Goal: Information Seeking & Learning: Learn about a topic

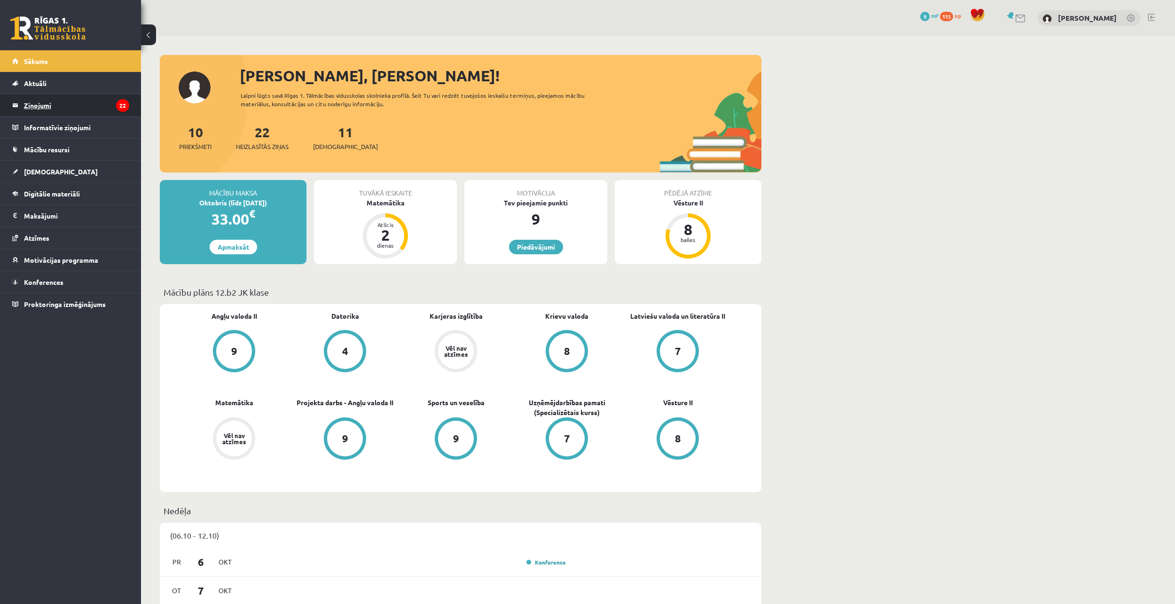
click at [93, 112] on legend "Ziņojumi 22" at bounding box center [76, 105] width 105 height 22
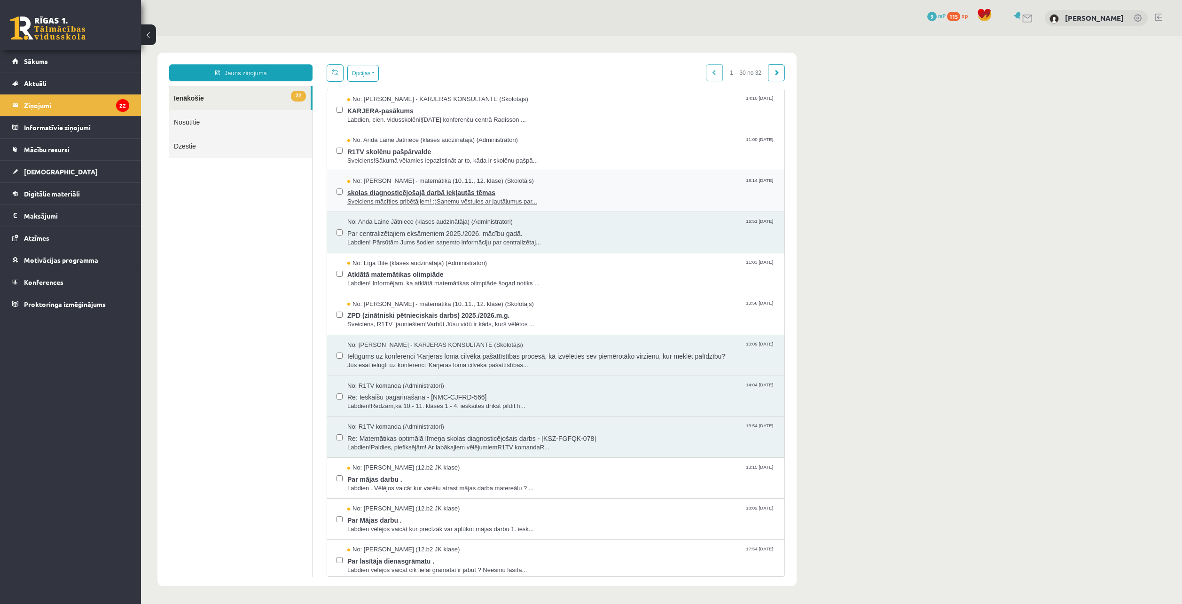
click at [557, 182] on div "No: [PERSON_NAME] - matemātika (10.,11., 12. klase) (Skolotājs) 18:14 [DATE]" at bounding box center [561, 181] width 428 height 9
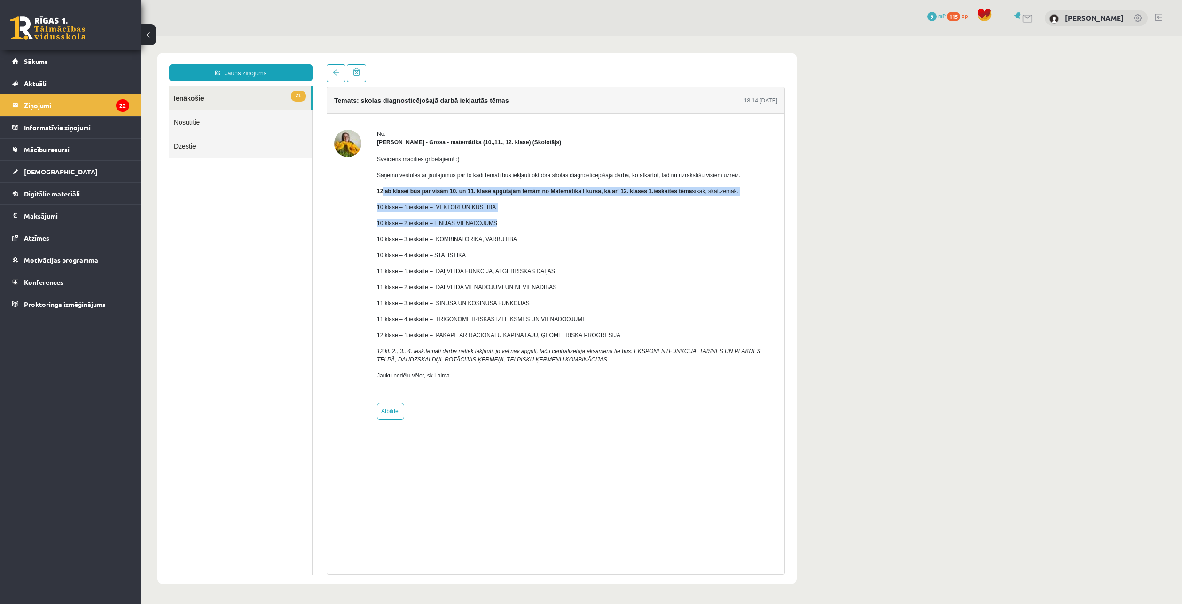
drag, startPoint x: 383, startPoint y: 194, endPoint x: 828, endPoint y: 227, distance: 446.3
click at [823, 227] on body "Jauns ziņojums 21 Ienākošie Nosūtītie Dzēstie ** ********* ********* ******* Te…" at bounding box center [661, 318] width 1041 height 565
click at [669, 257] on p "10.klase – 4.ieskaite – STATISTIKA" at bounding box center [577, 255] width 400 height 8
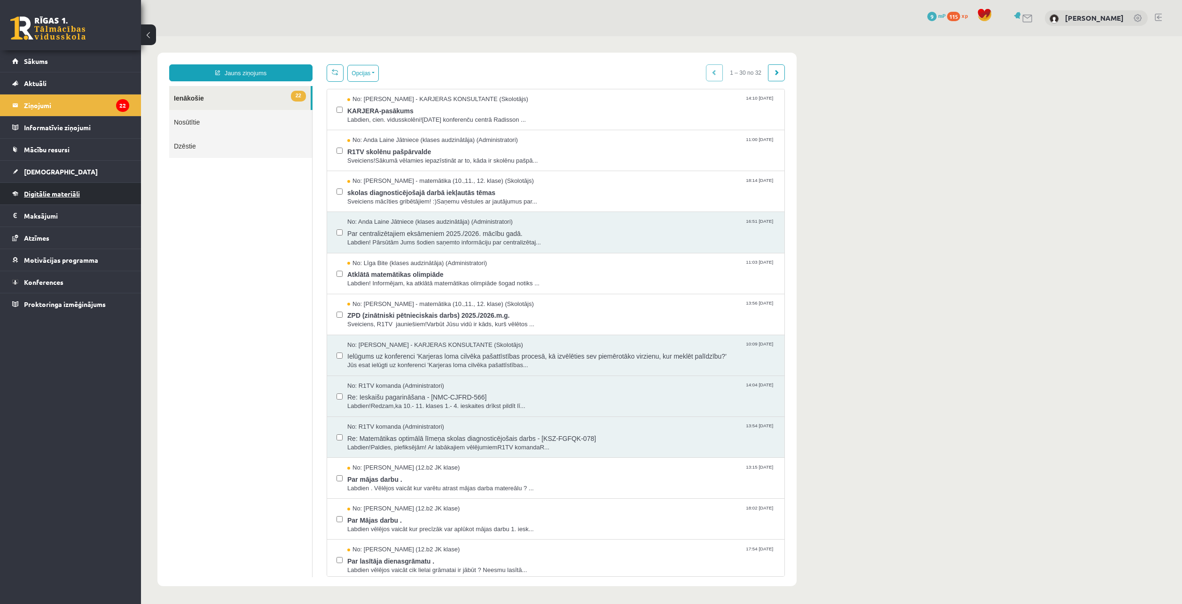
click at [110, 200] on link "Digitālie materiāli" at bounding box center [70, 194] width 117 height 22
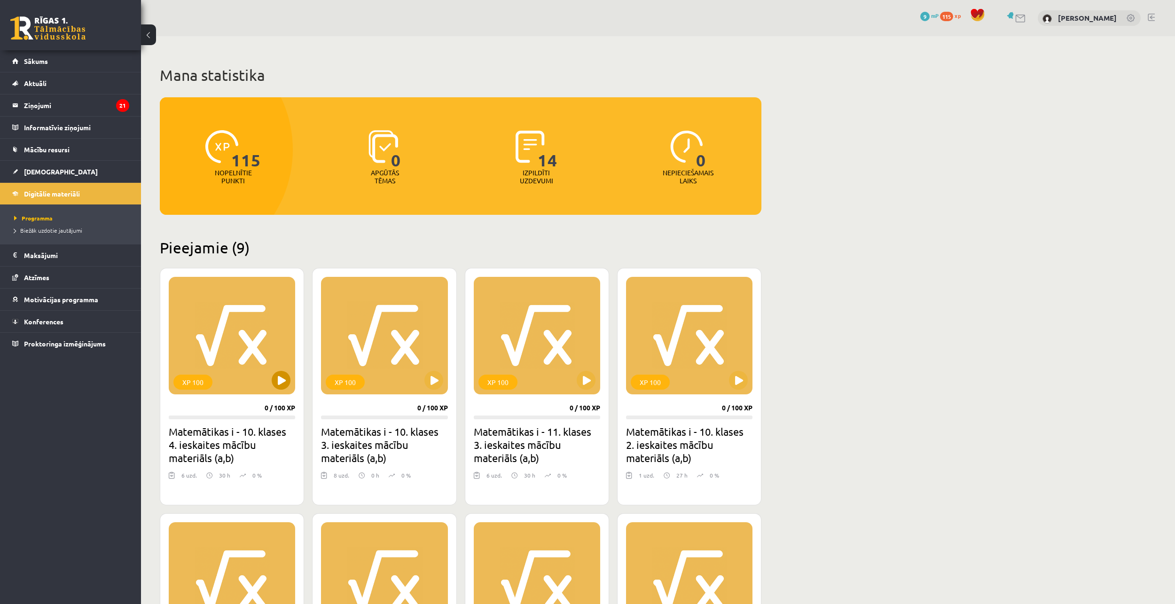
scroll to position [282, 0]
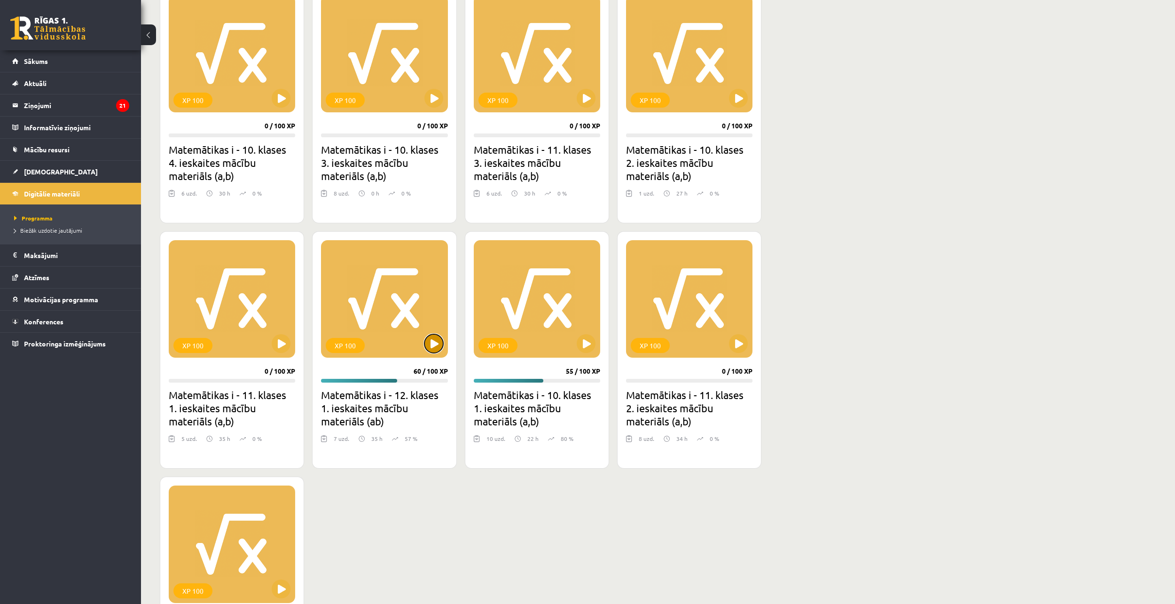
click at [431, 346] on button at bounding box center [433, 343] width 19 height 19
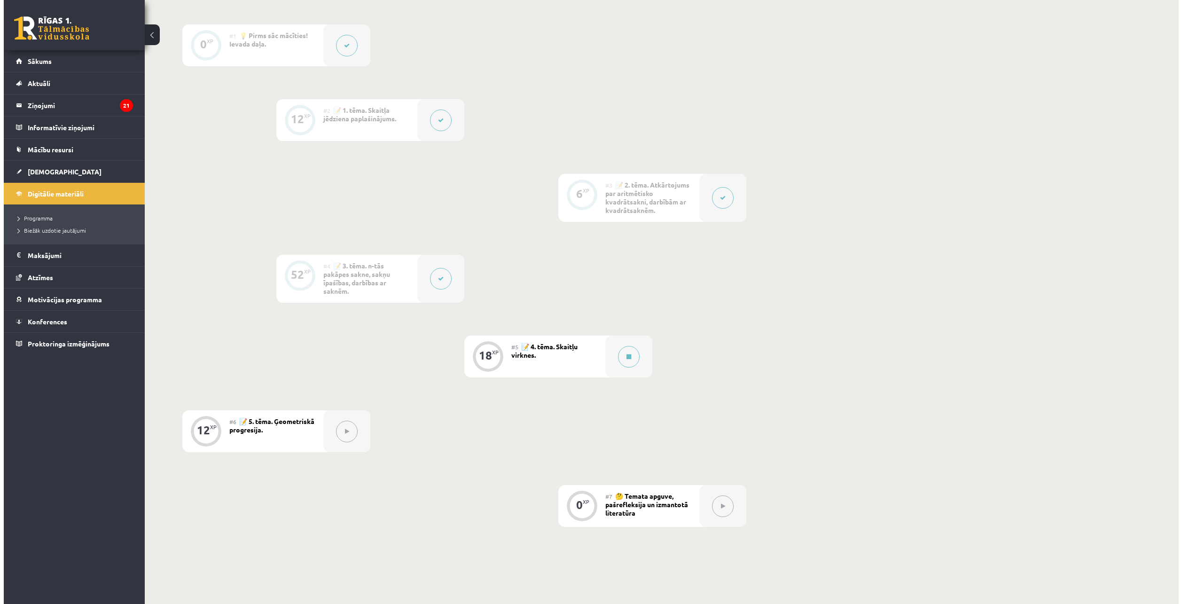
scroll to position [282, 0]
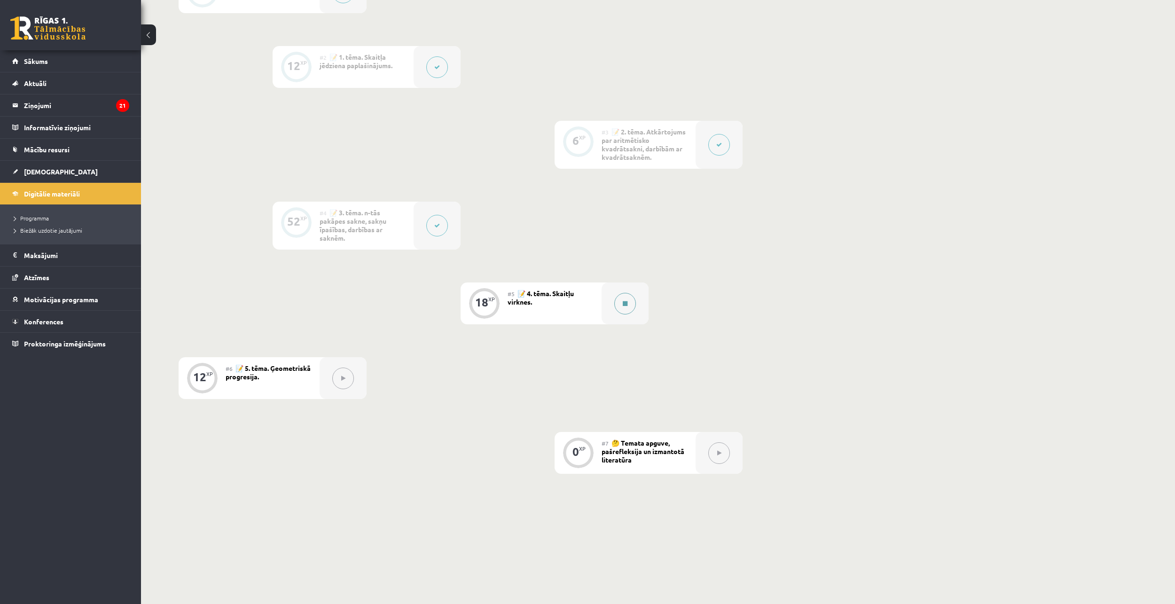
click at [628, 310] on button at bounding box center [625, 304] width 22 height 22
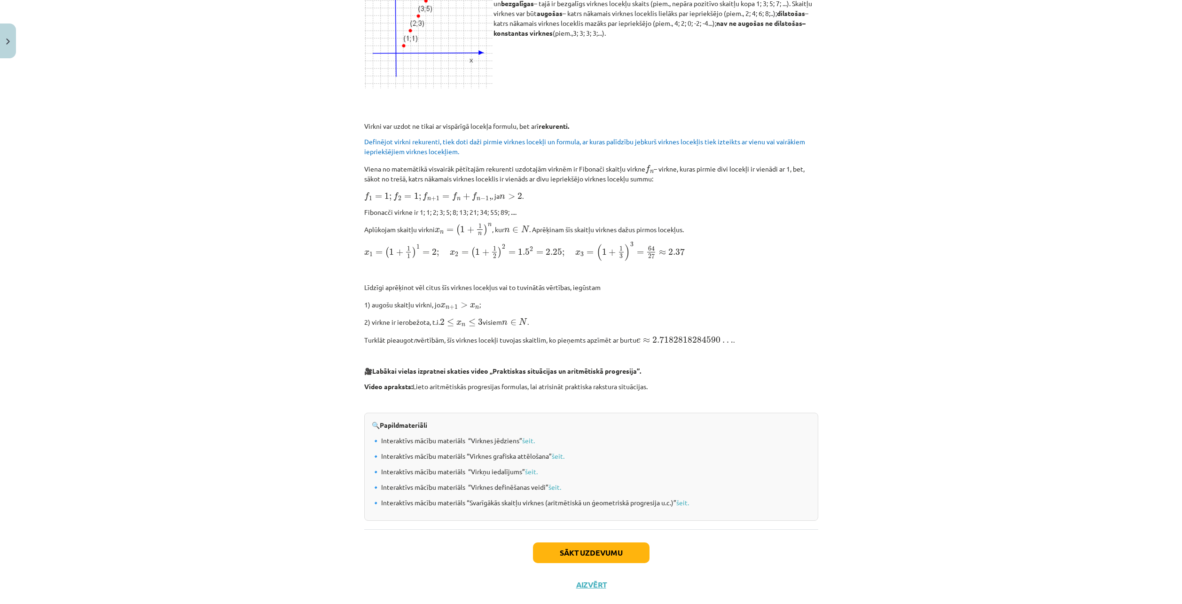
scroll to position [470, 0]
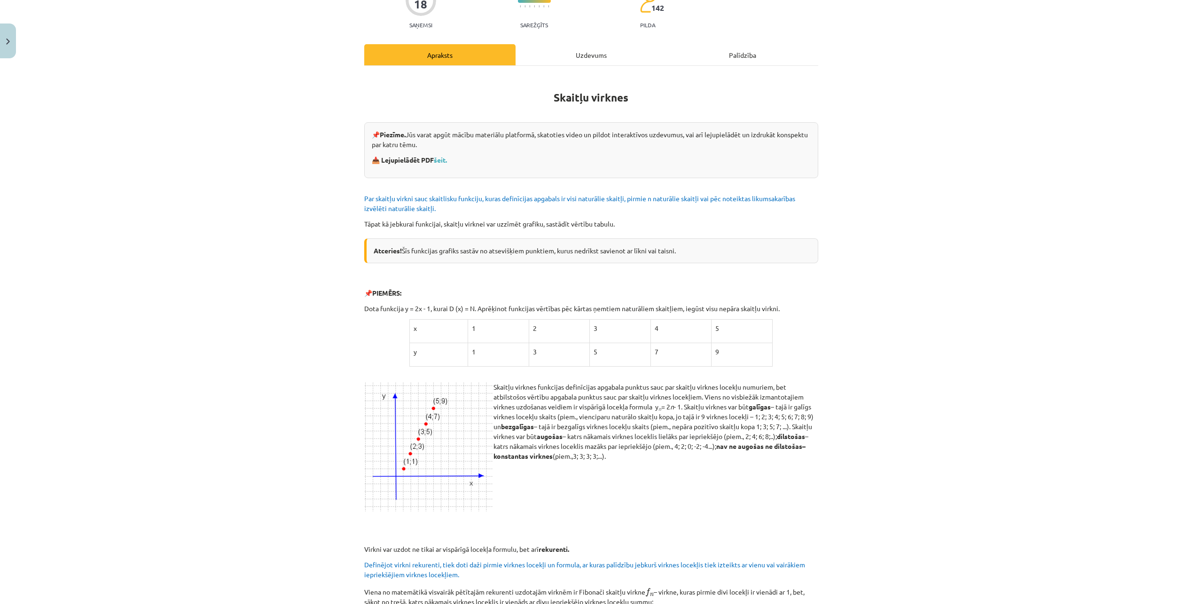
click at [573, 58] on div "Uzdevums" at bounding box center [591, 54] width 151 height 21
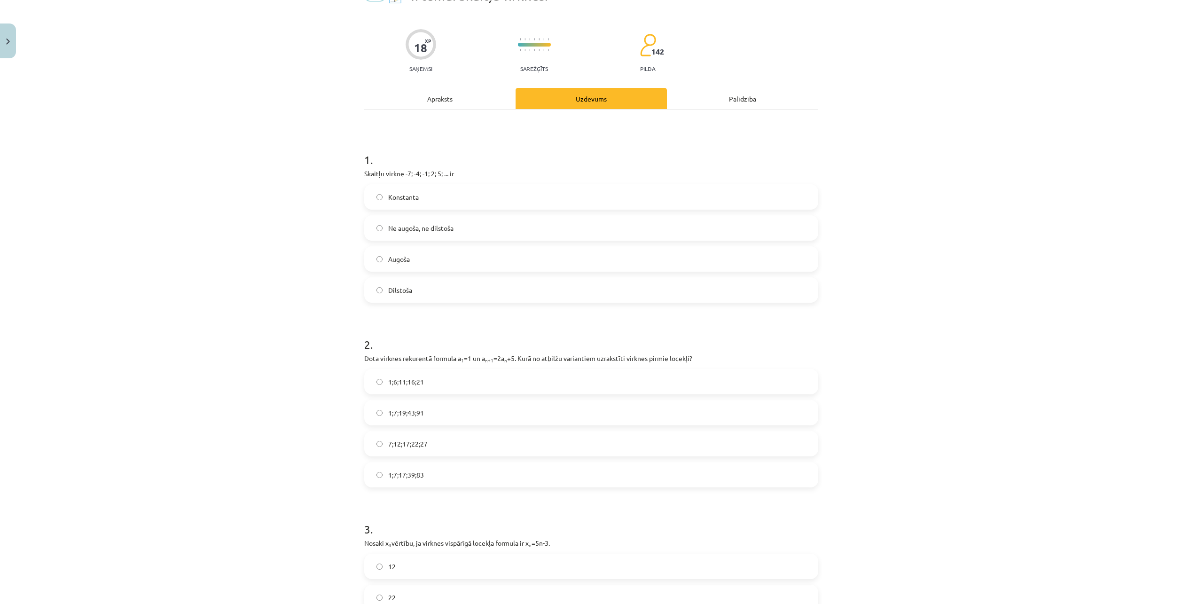
scroll to position [24, 0]
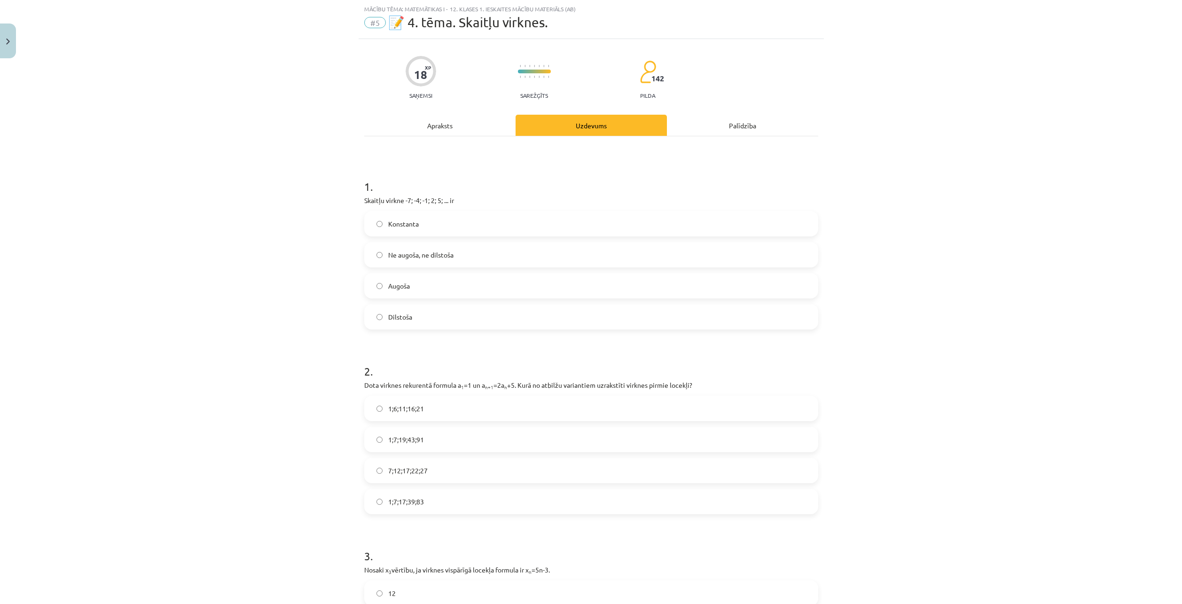
click at [381, 226] on label "Konstanta" at bounding box center [591, 224] width 452 height 24
click at [394, 290] on span "Augoša" at bounding box center [399, 286] width 22 height 10
click at [365, 233] on label "Konstanta" at bounding box center [591, 224] width 452 height 24
click at [445, 128] on div "Apraksts" at bounding box center [439, 125] width 151 height 21
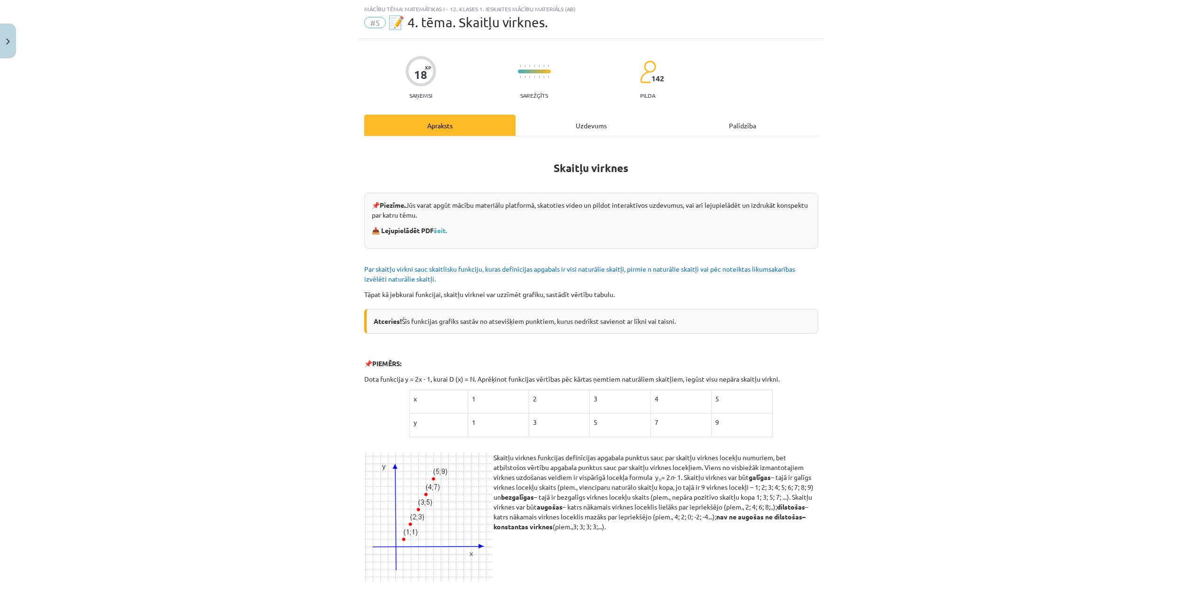
click at [616, 121] on div "Uzdevums" at bounding box center [591, 125] width 151 height 21
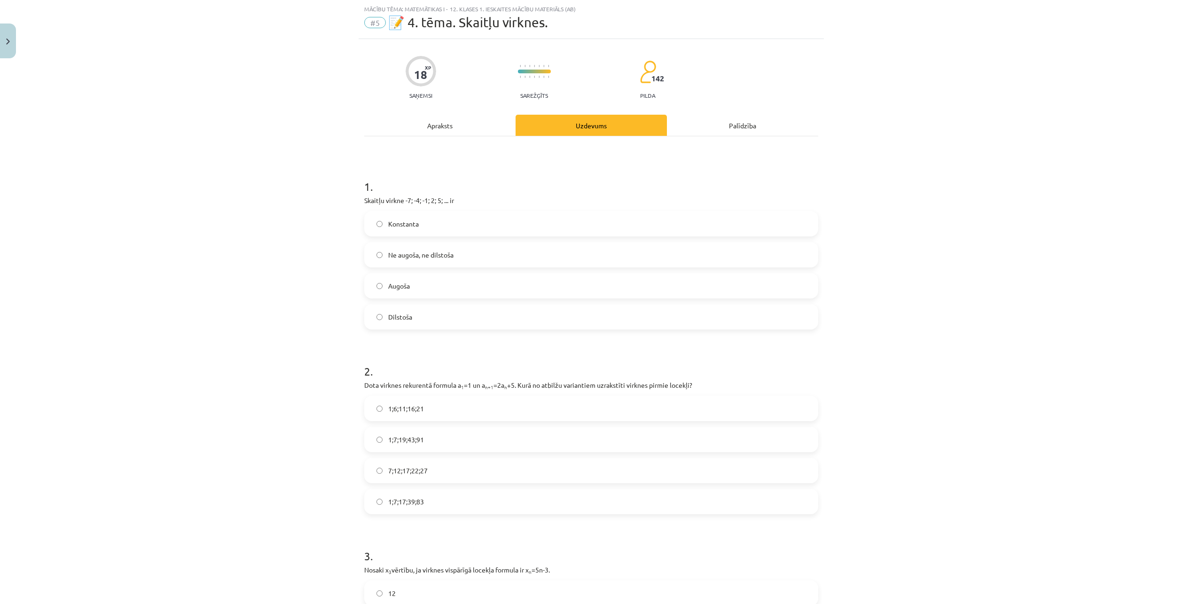
click at [402, 285] on span "Augoša" at bounding box center [399, 286] width 22 height 10
click at [413, 130] on div "Apraksts" at bounding box center [439, 125] width 151 height 21
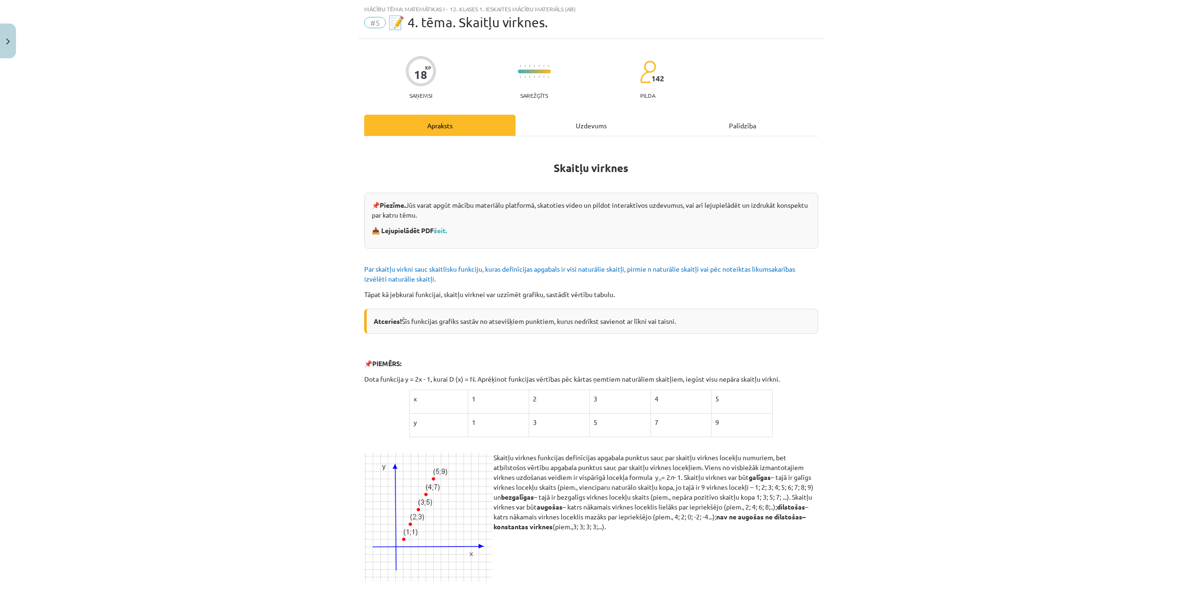
click at [564, 131] on div "Uzdevums" at bounding box center [591, 125] width 151 height 21
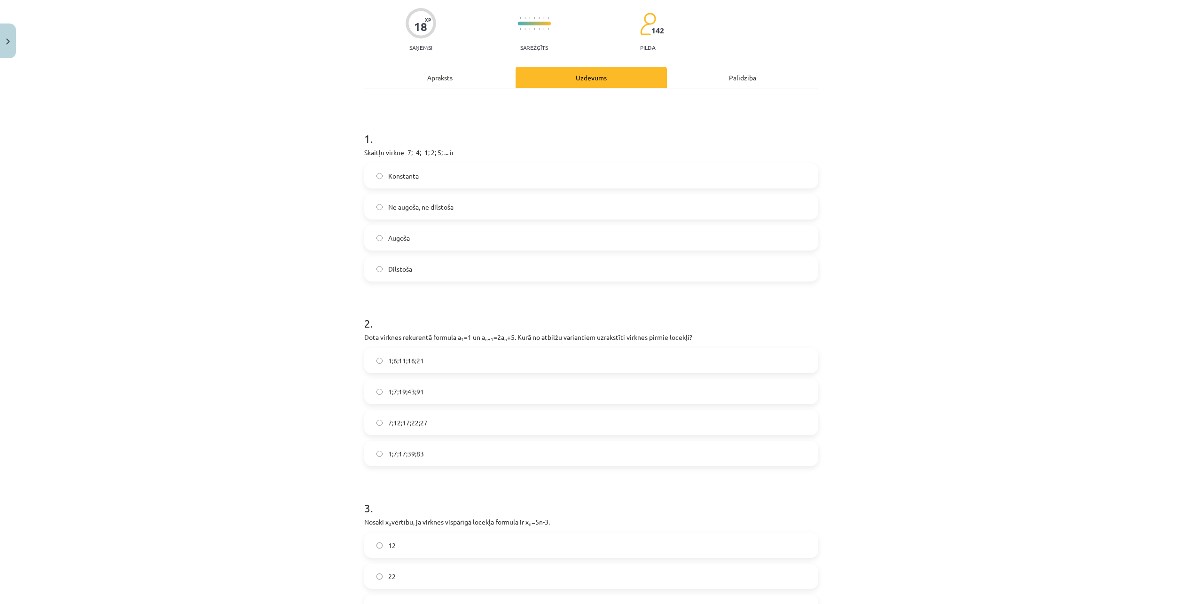
scroll to position [71, 0]
click at [450, 85] on div "Apraksts" at bounding box center [439, 78] width 151 height 21
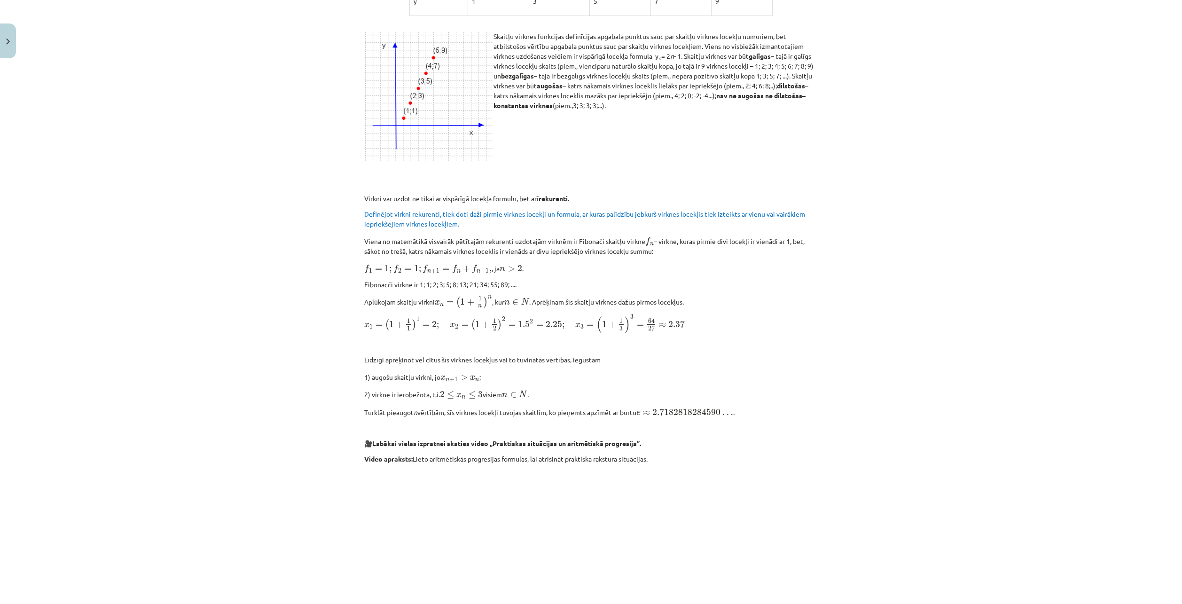
scroll to position [447, 0]
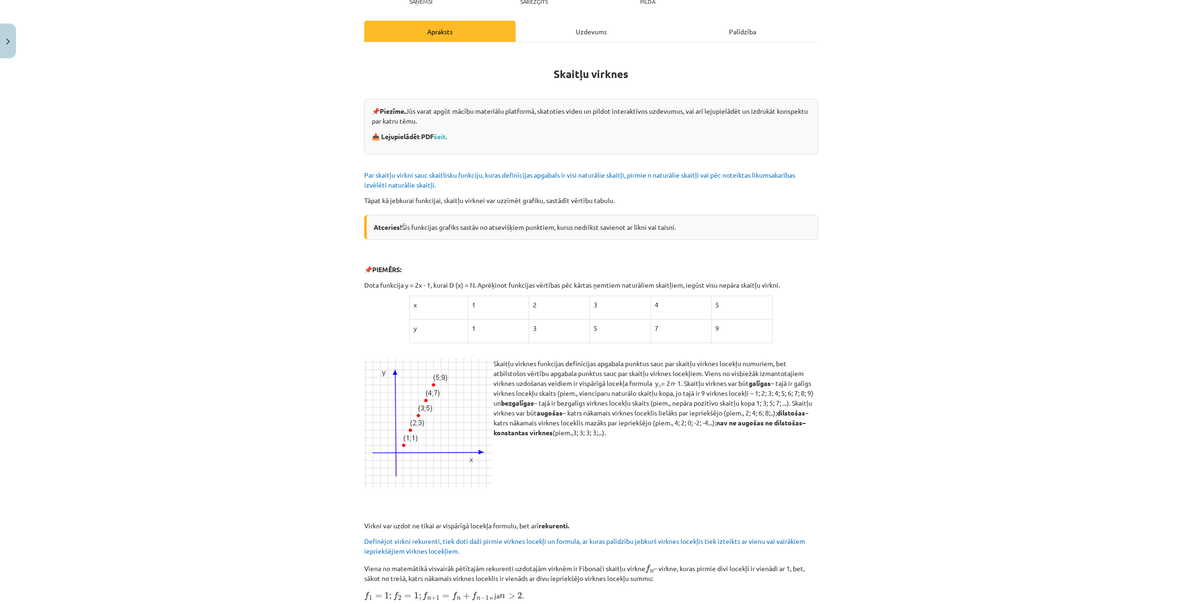
click at [586, 31] on div "Uzdevums" at bounding box center [591, 31] width 151 height 21
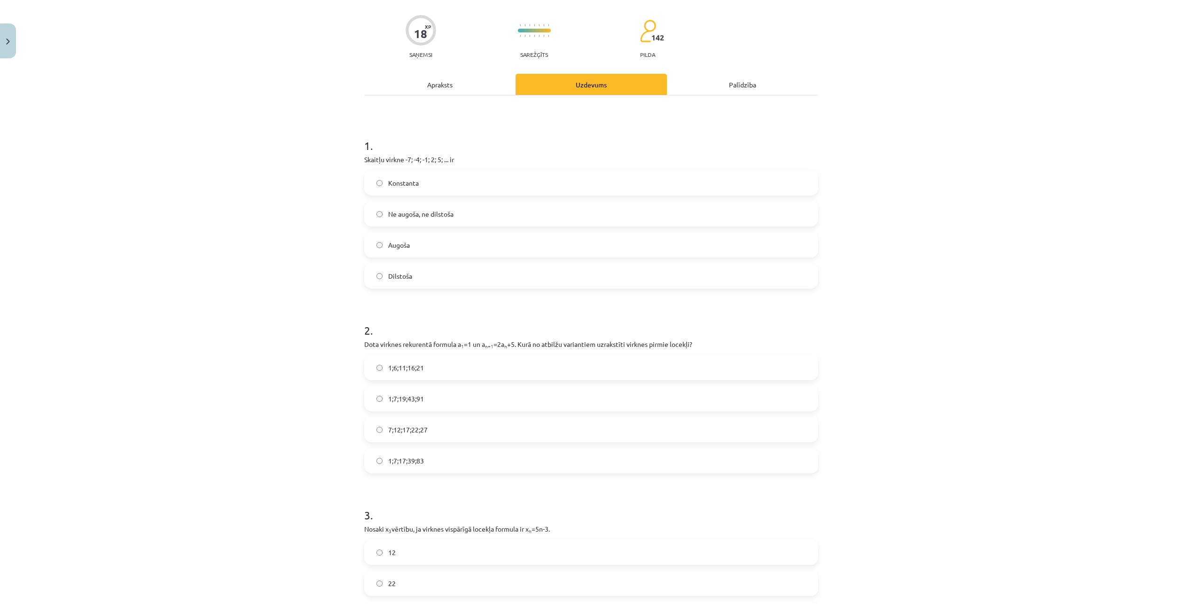
scroll to position [118, 0]
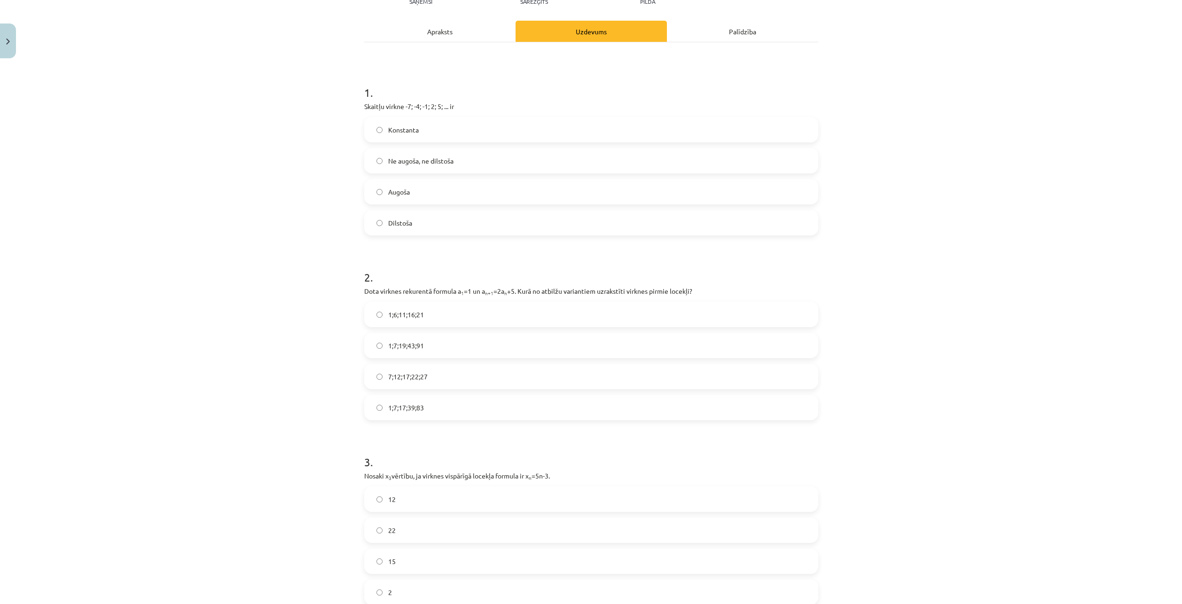
click at [423, 39] on div "Apraksts" at bounding box center [439, 31] width 151 height 21
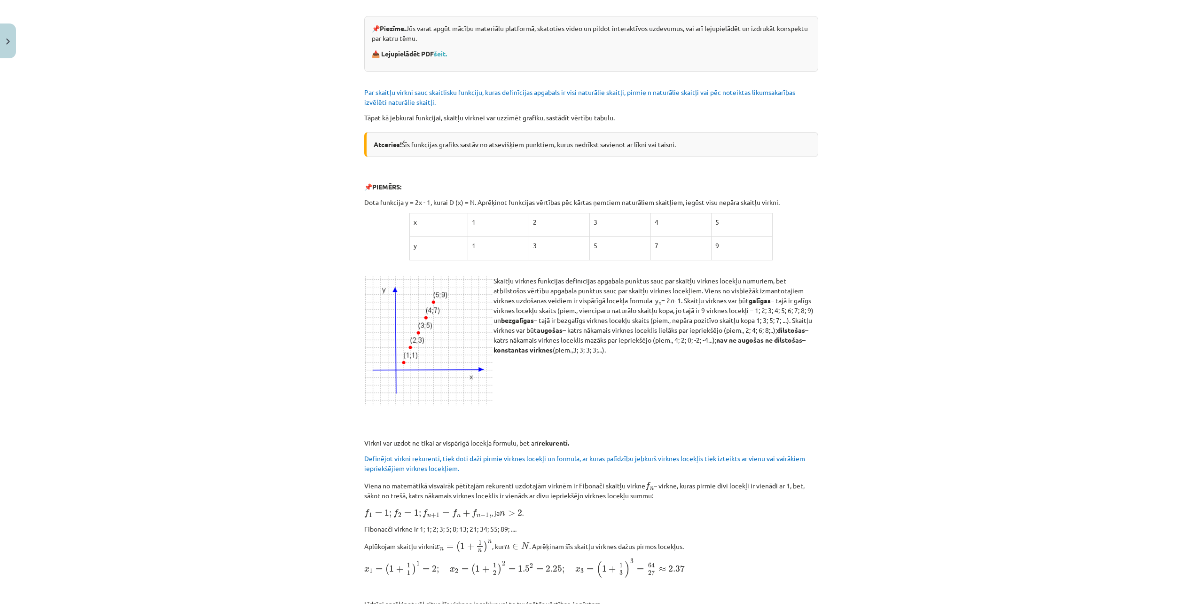
scroll to position [24, 0]
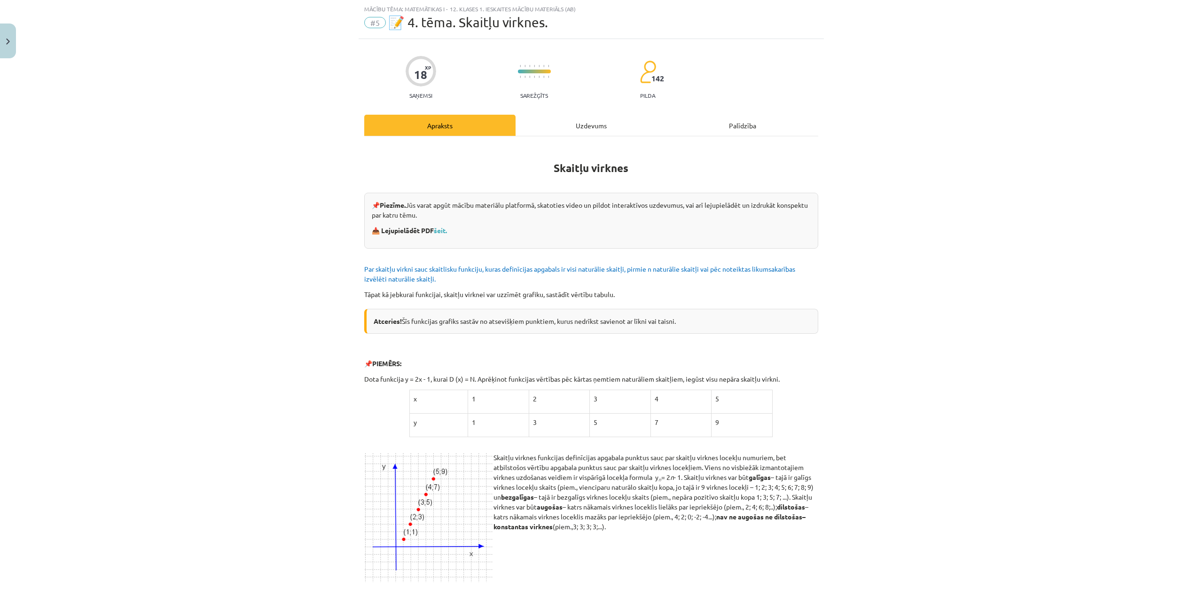
click at [579, 119] on div "Uzdevums" at bounding box center [591, 125] width 151 height 21
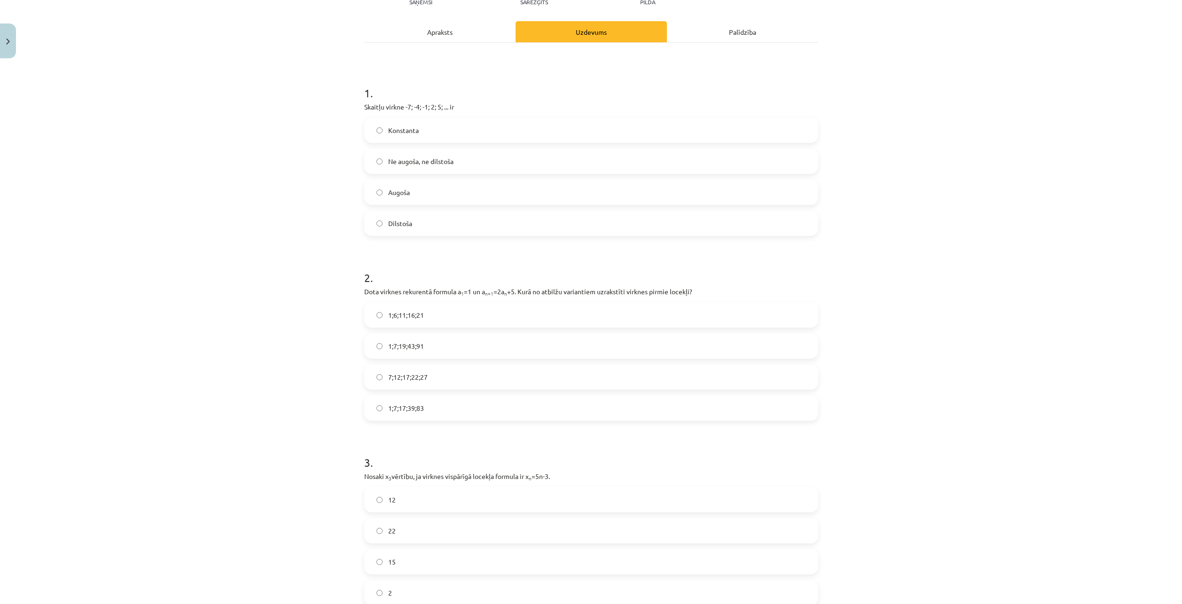
scroll to position [118, 0]
click at [374, 349] on label "1;7;19;43;91" at bounding box center [591, 346] width 452 height 24
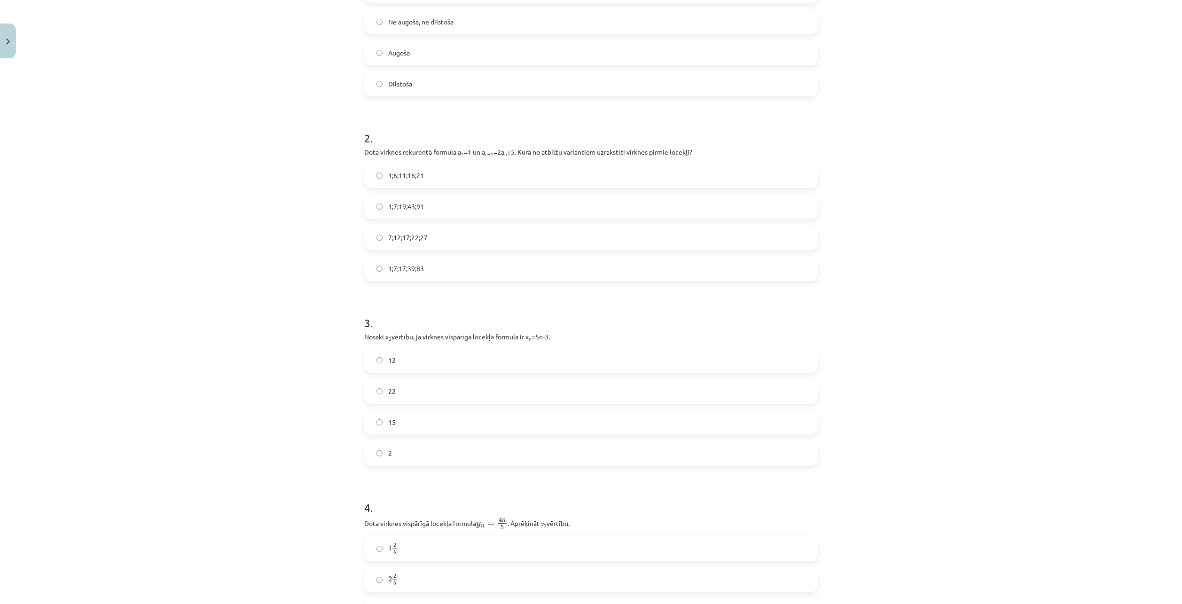
scroll to position [259, 0]
click at [403, 368] on label "12" at bounding box center [591, 358] width 452 height 24
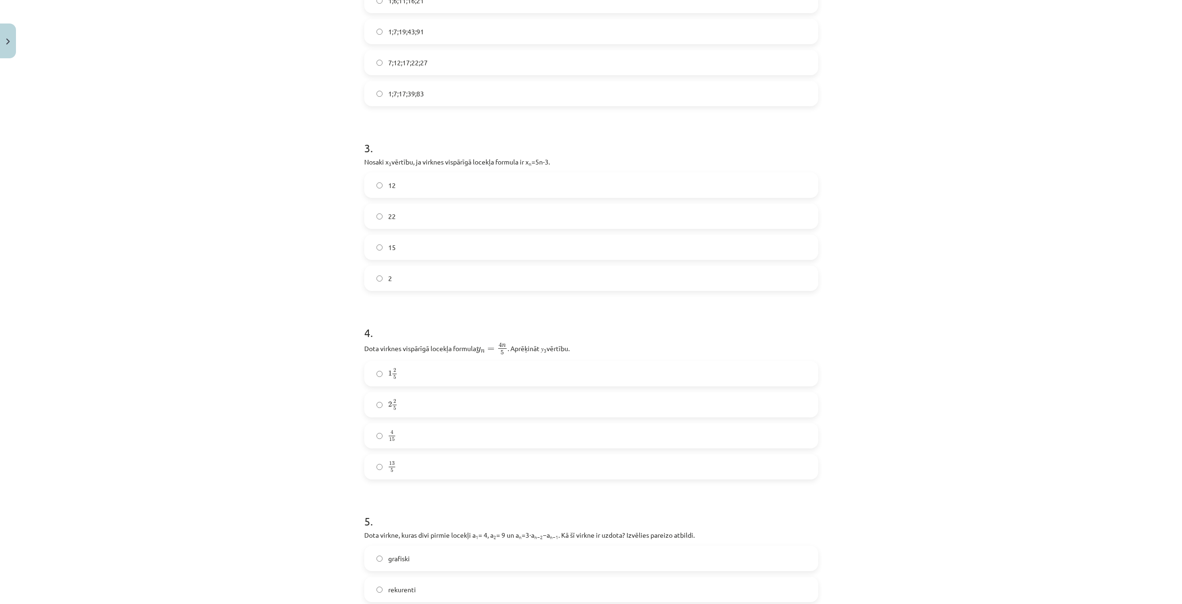
scroll to position [541, 0]
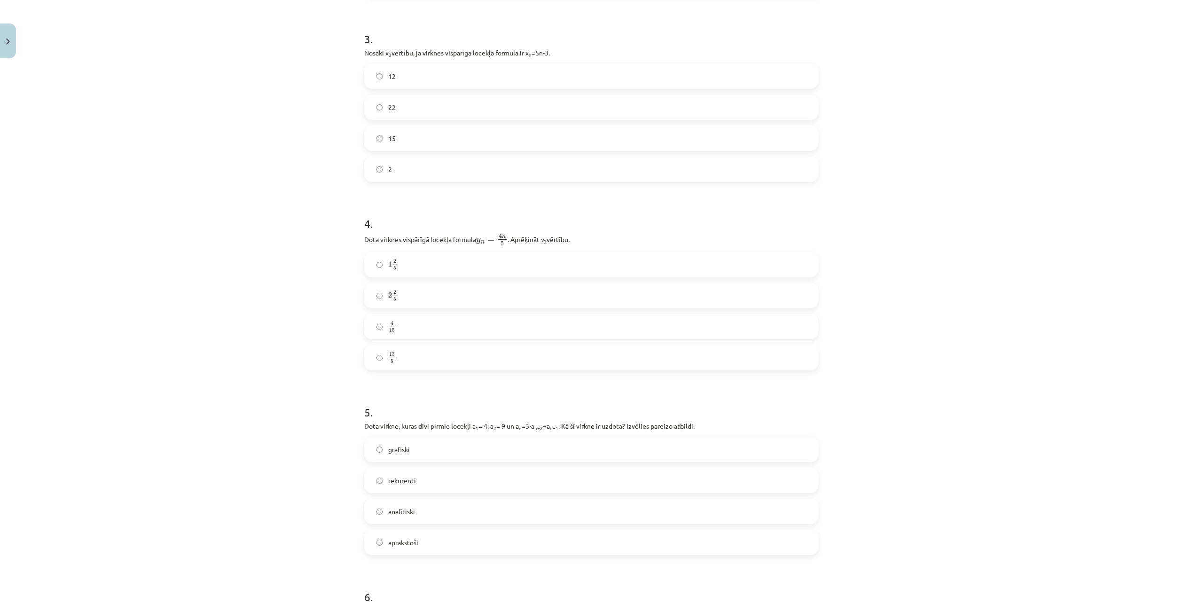
click at [401, 293] on label "2 2 5 2 2 5" at bounding box center [591, 296] width 452 height 24
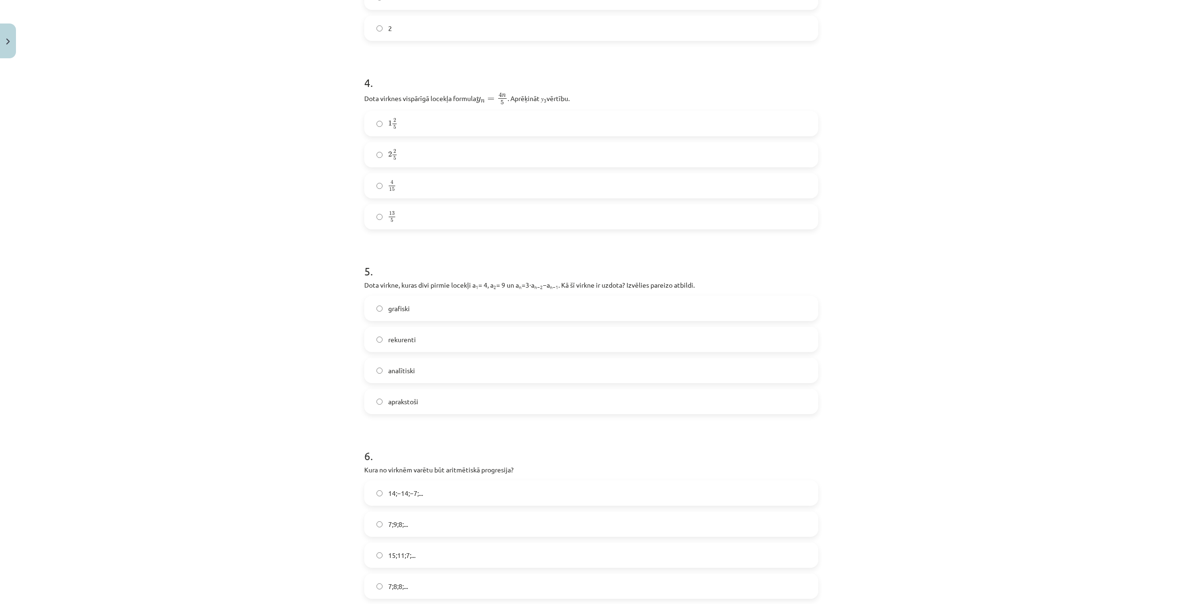
scroll to position [729, 0]
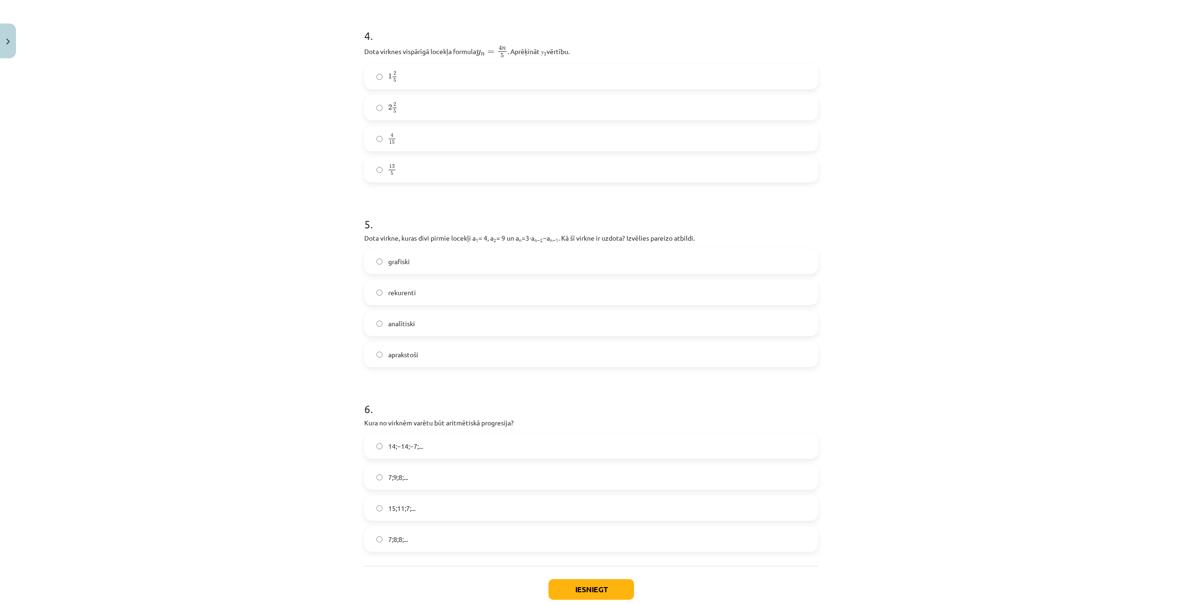
click at [461, 508] on label "15;11;7;..." at bounding box center [591, 508] width 452 height 24
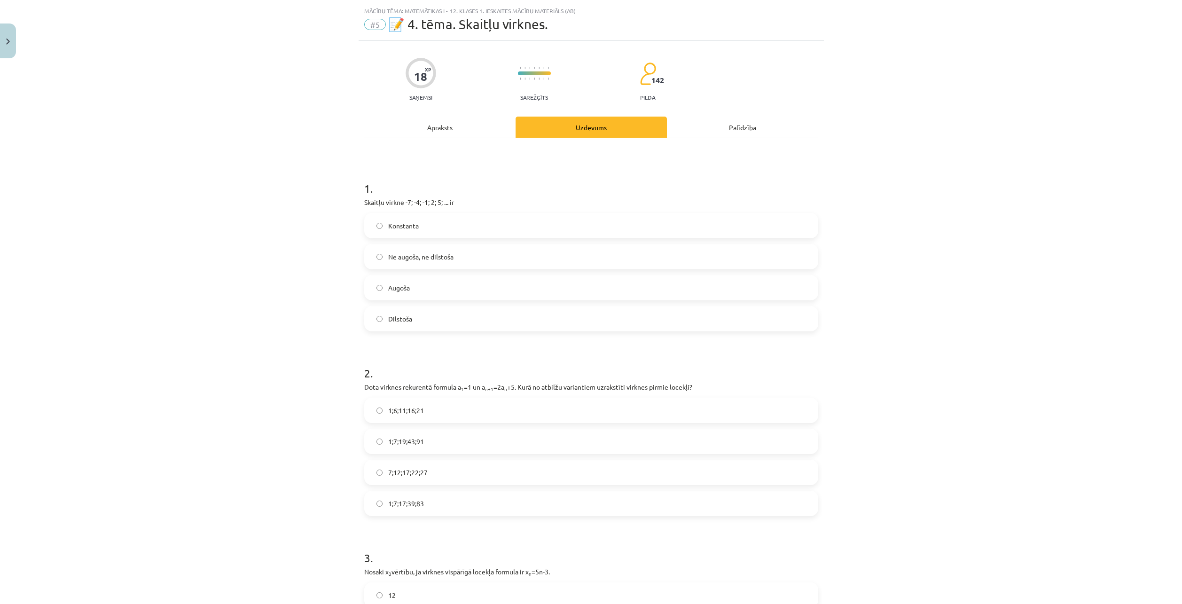
scroll to position [0, 0]
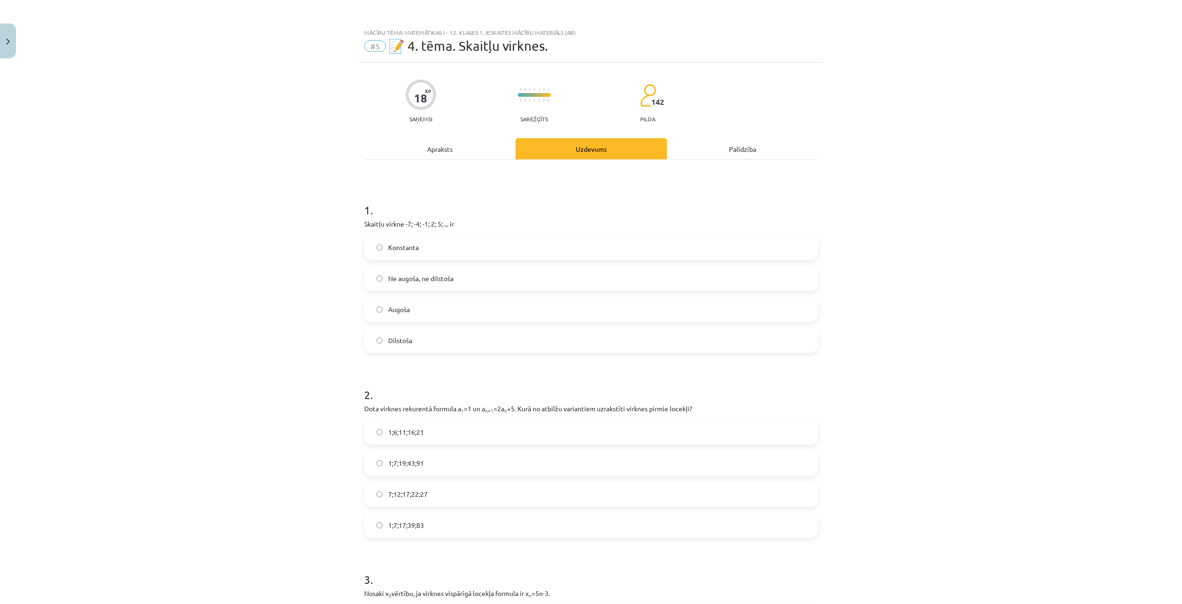
click at [429, 151] on div "Apraksts" at bounding box center [439, 148] width 151 height 21
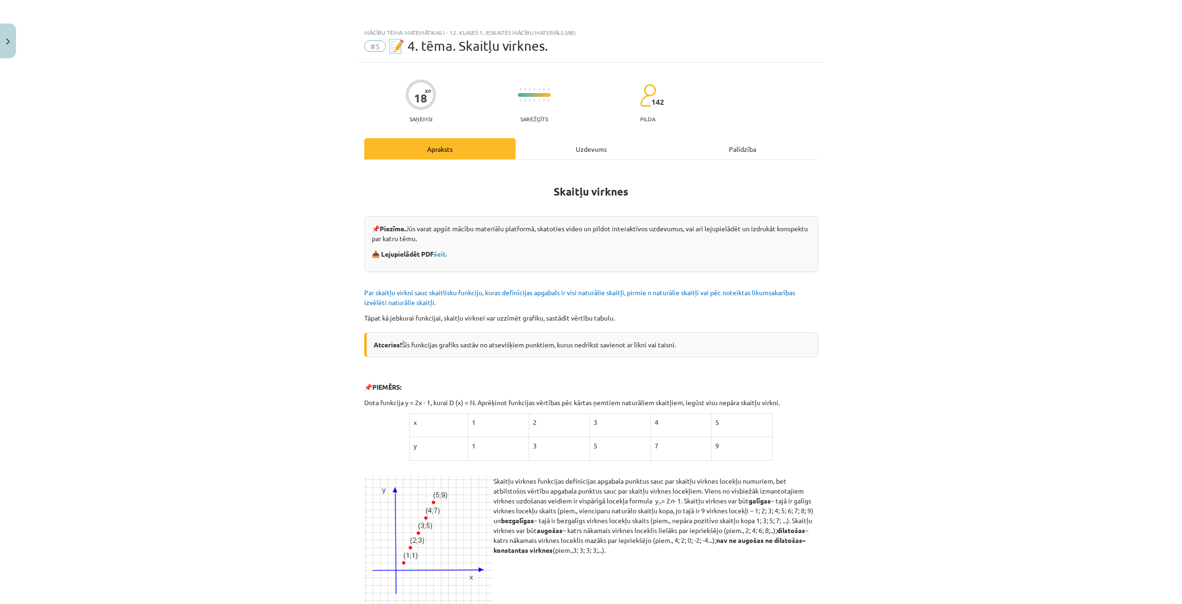
click at [572, 151] on div "Uzdevums" at bounding box center [591, 148] width 151 height 21
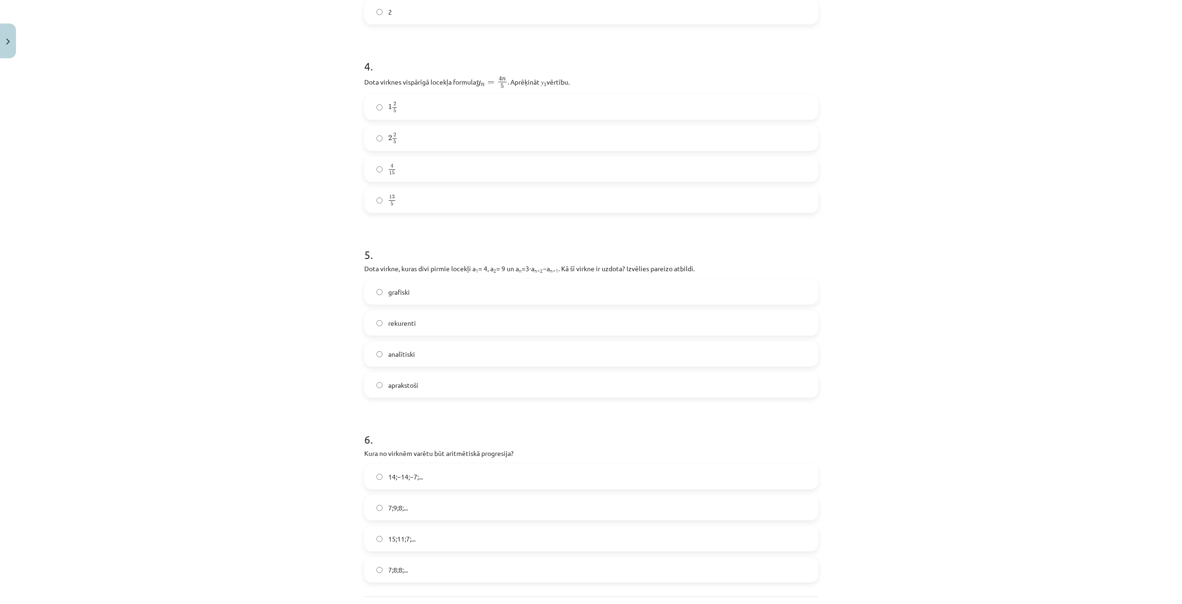
scroll to position [785, 0]
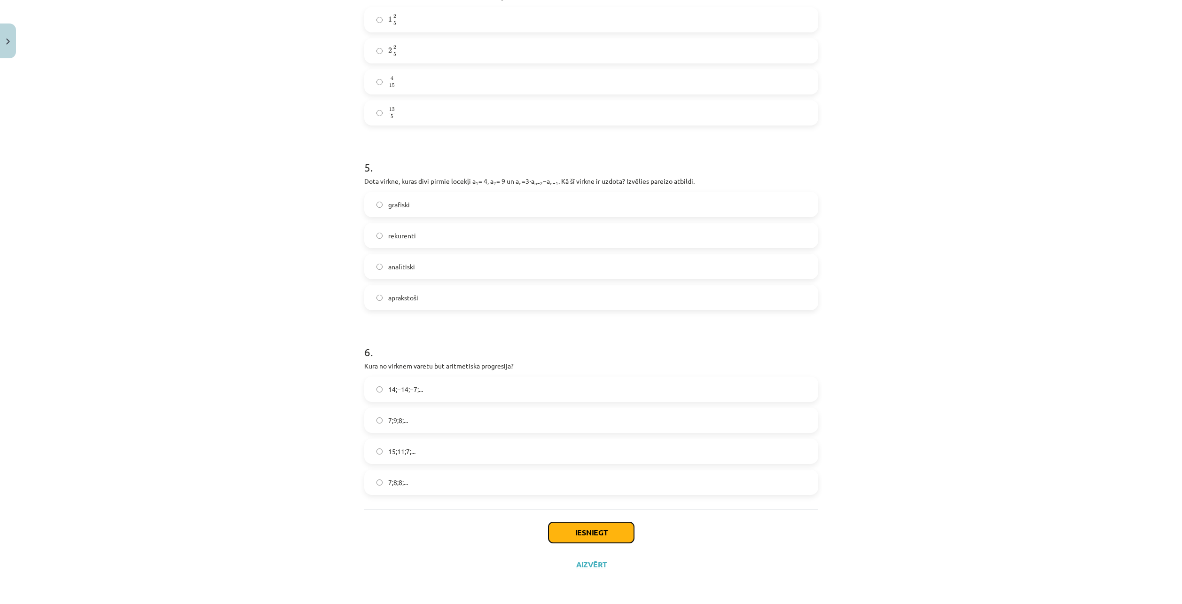
click at [580, 530] on button "Iesniegt" at bounding box center [592, 532] width 86 height 21
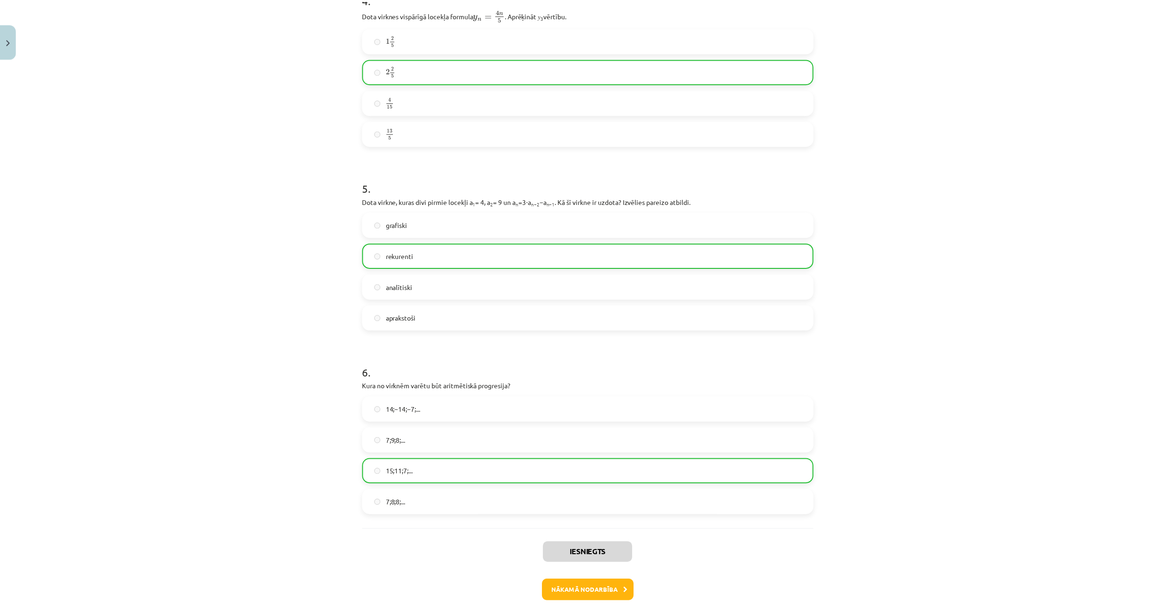
scroll to position [815, 0]
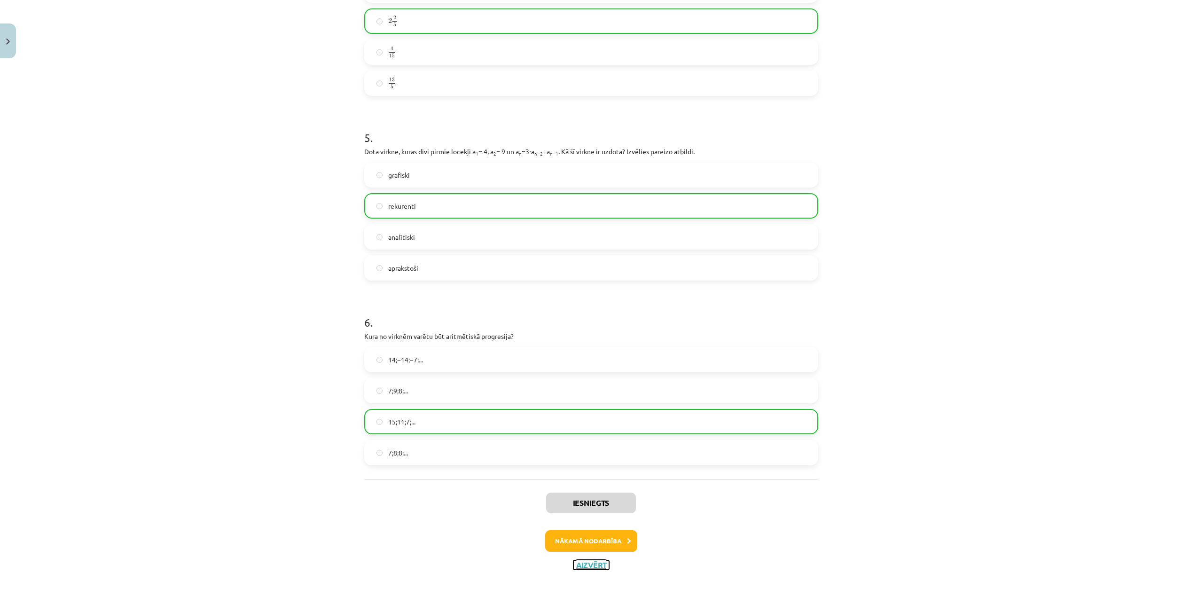
click at [601, 563] on button "Aizvērt" at bounding box center [591, 564] width 36 height 9
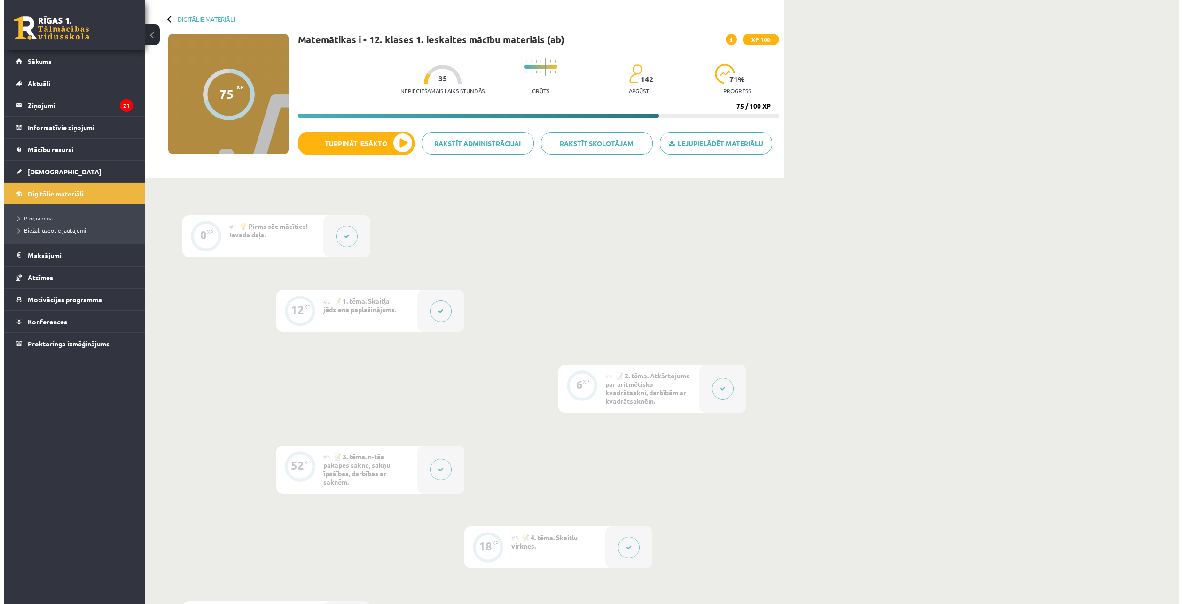
scroll to position [273, 0]
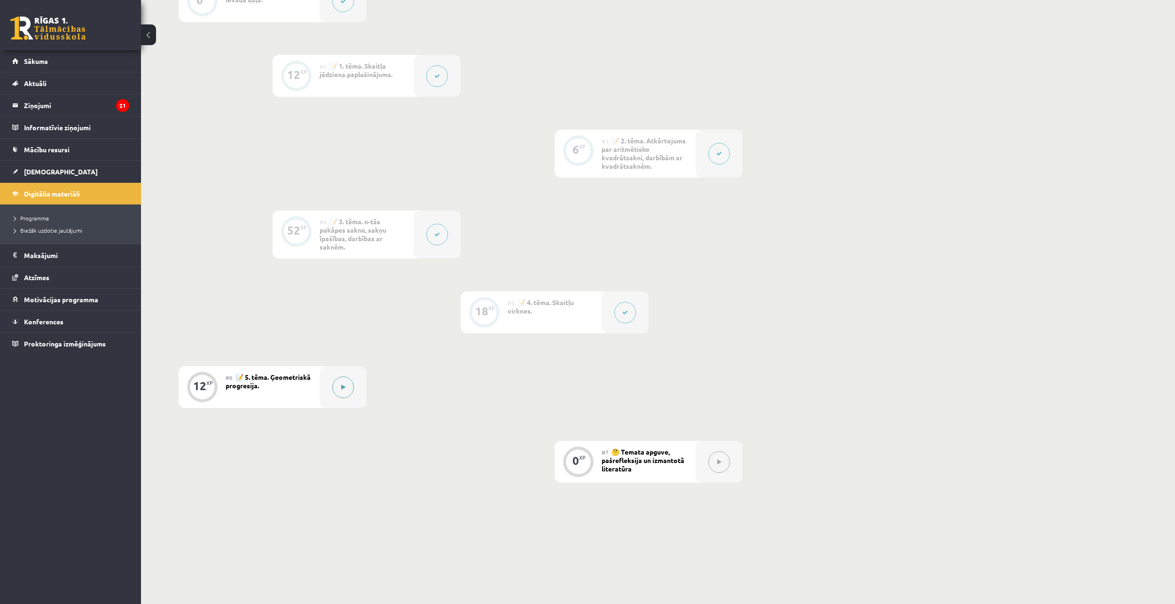
click at [340, 386] on button at bounding box center [343, 388] width 22 height 22
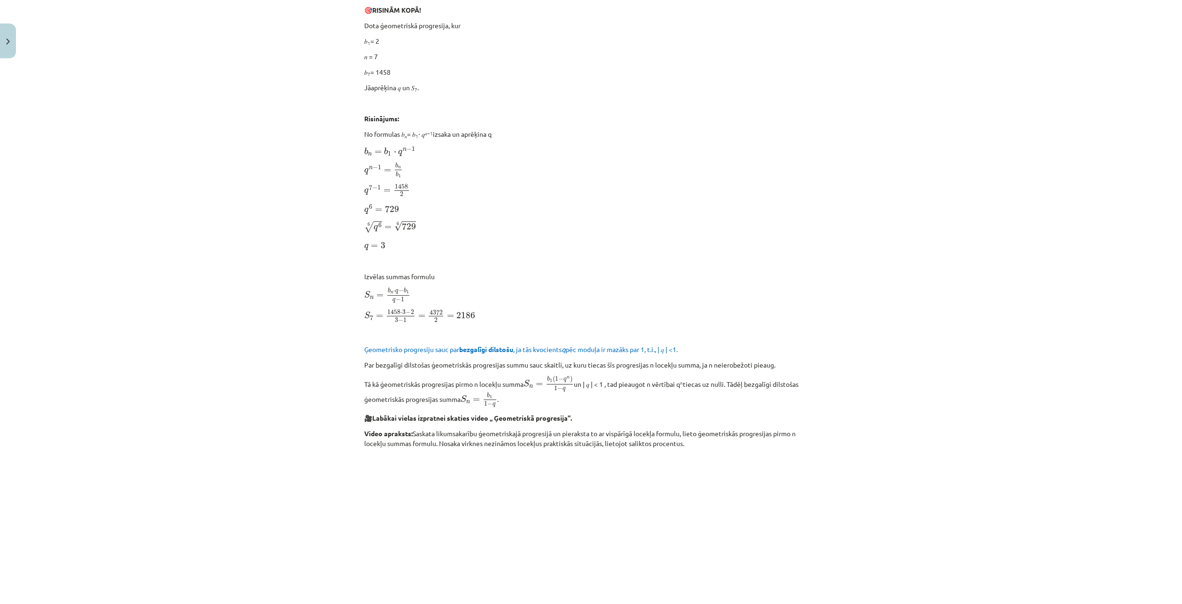
scroll to position [517, 0]
